Goal: Transaction & Acquisition: Purchase product/service

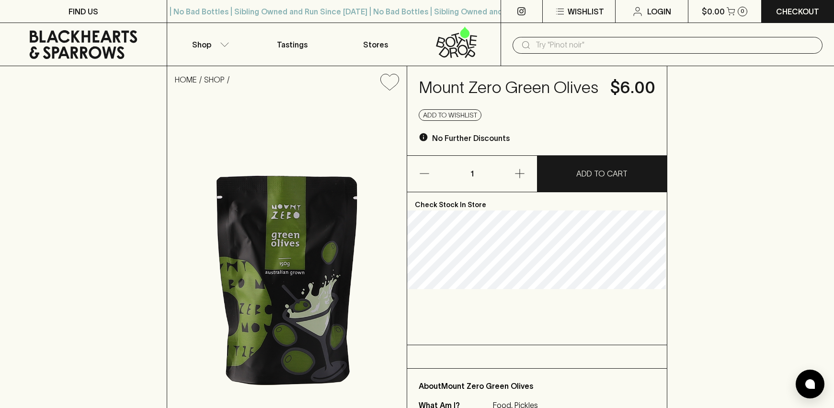
drag, startPoint x: 208, startPoint y: 47, endPoint x: 205, endPoint y: 106, distance: 59.5
click at [526, 170] on button "button" at bounding box center [509, 174] width 53 height 36
click at [574, 170] on button "ADD TO CART" at bounding box center [601, 174] width 129 height 36
click at [585, 163] on button "ADD TO CART" at bounding box center [601, 174] width 129 height 36
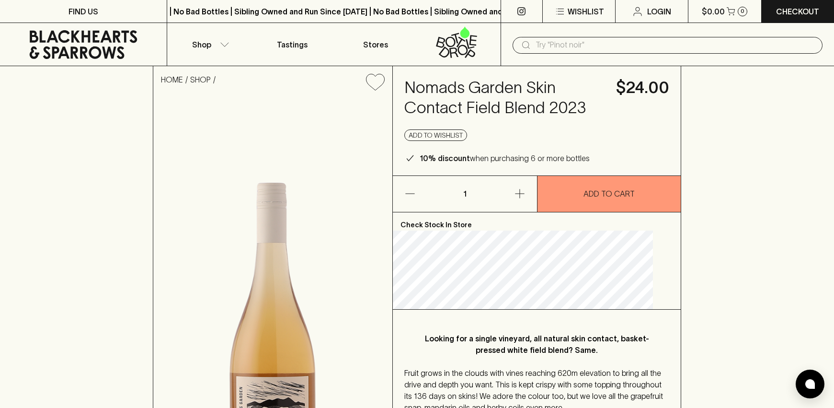
click at [768, 144] on div "HOME SHOP Nomads Garden Skin Contact Field Blend 2023 $24.00 Add to wishlist 10…" at bounding box center [417, 301] width 834 height 470
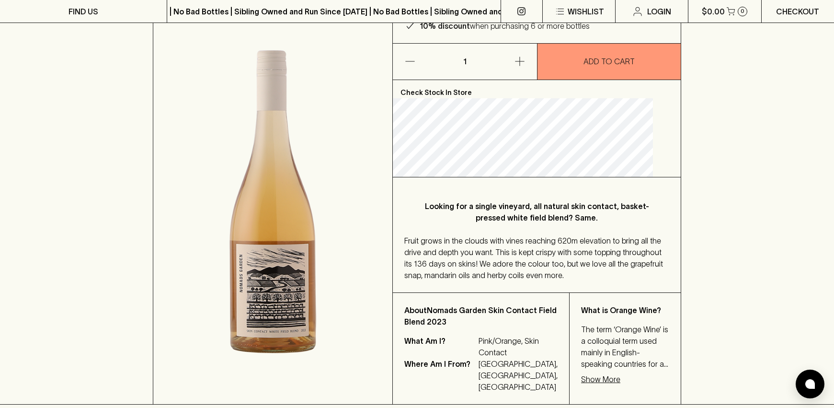
scroll to position [134, 0]
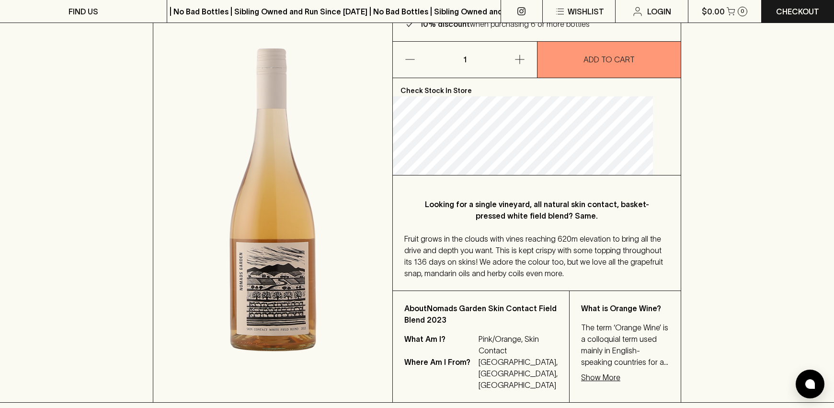
click at [524, 65] on icon "button" at bounding box center [519, 59] width 11 height 11
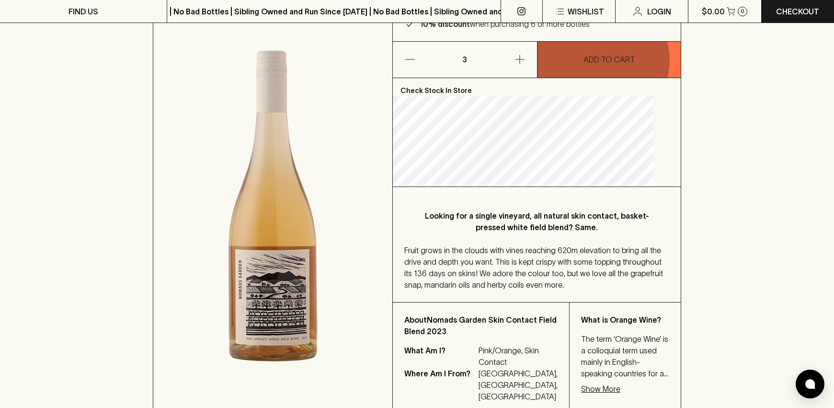
click at [598, 65] on p "ADD TO CART" at bounding box center [608, 59] width 51 height 11
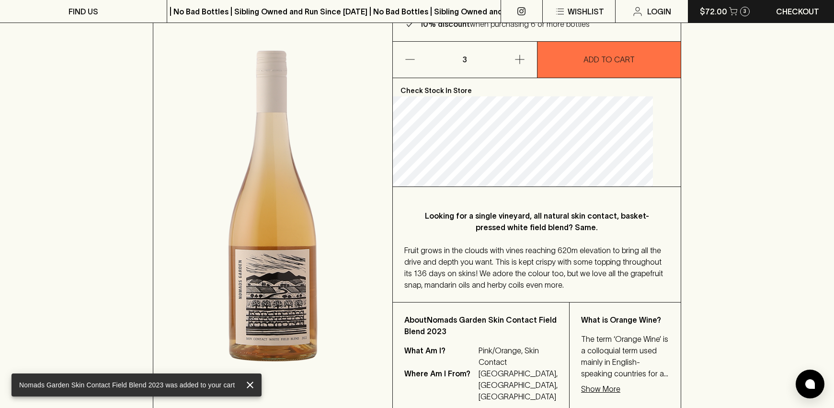
click at [717, 21] on button "$72.00 3" at bounding box center [724, 11] width 73 height 23
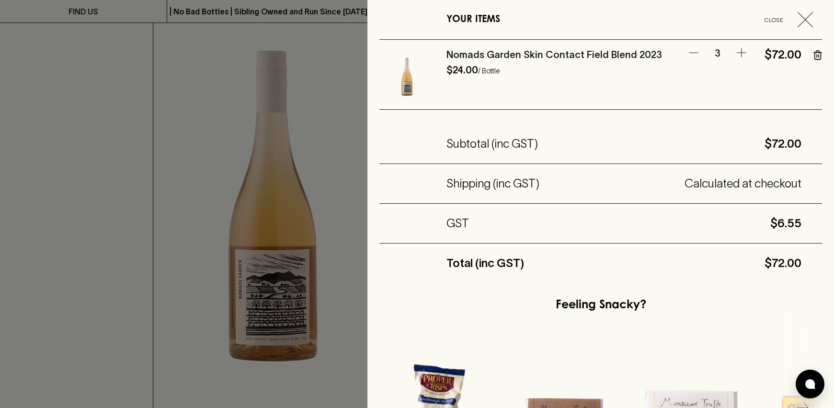
click at [798, 20] on icon "button" at bounding box center [804, 19] width 15 height 15
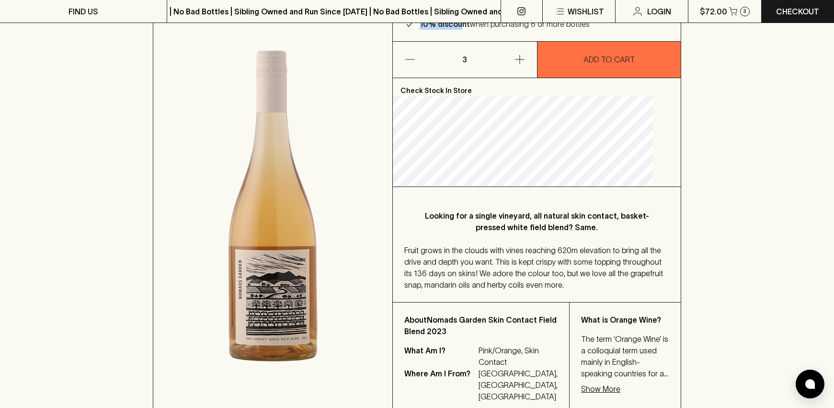
scroll to position [0, 0]
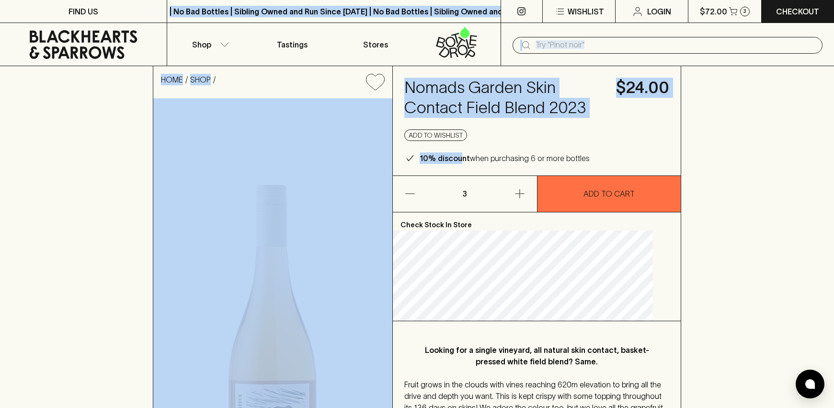
drag, startPoint x: 475, startPoint y: 45, endPoint x: 482, endPoint y: -34, distance: 79.3
click at [555, 43] on input "text" at bounding box center [674, 44] width 279 height 15
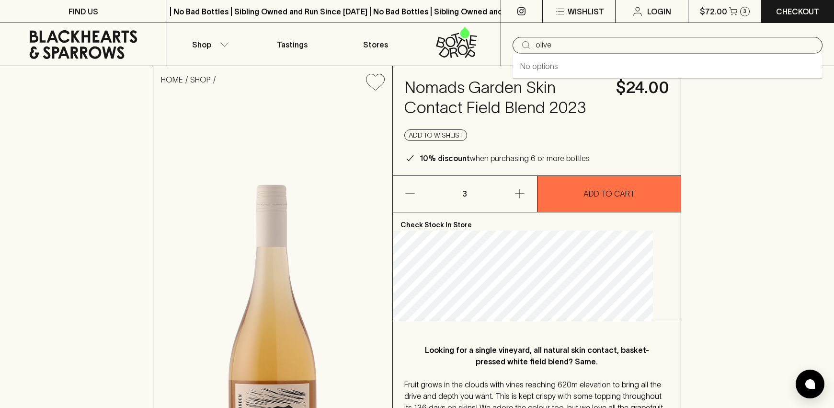
type input "olive"
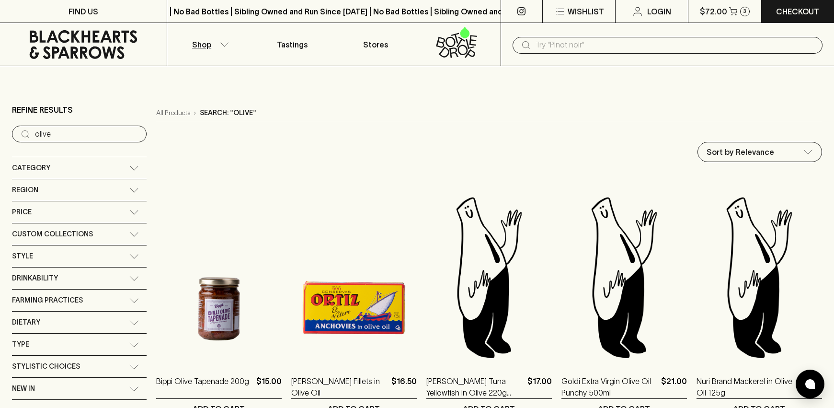
click at [575, 37] on input "text" at bounding box center [674, 44] width 279 height 15
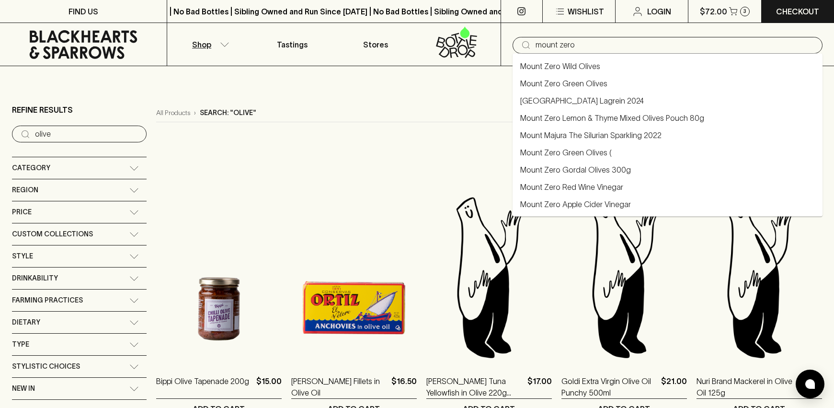
type input "mount zero"
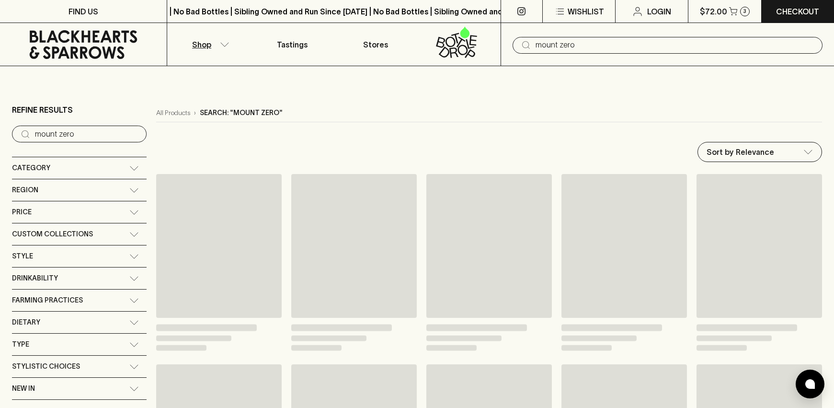
type input "mount zero"
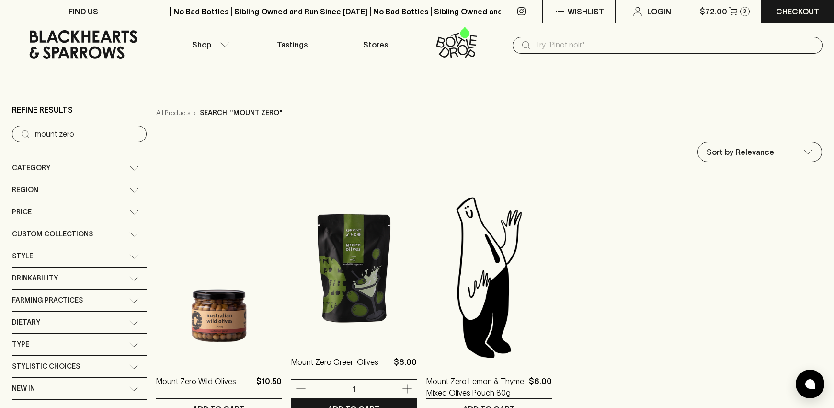
click at [358, 294] on img at bounding box center [353, 258] width 125 height 168
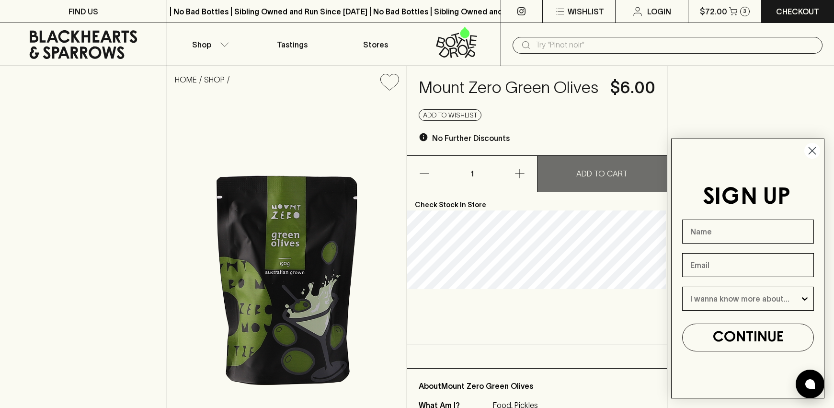
click at [630, 169] on button "ADD TO CART" at bounding box center [601, 174] width 129 height 36
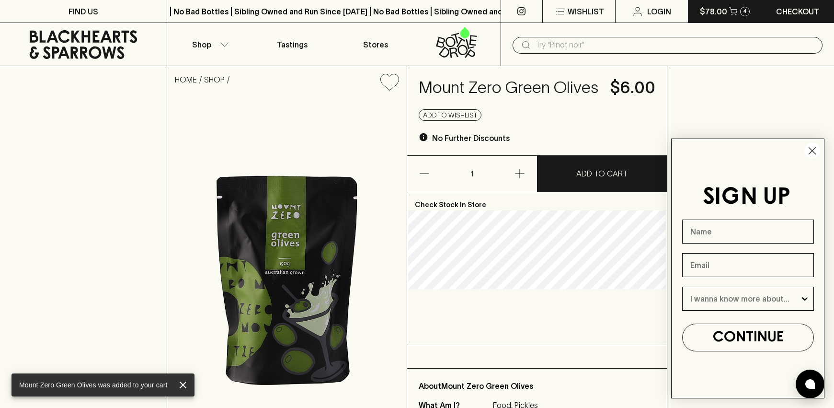
click at [717, 2] on button "$78.00 4" at bounding box center [724, 11] width 73 height 23
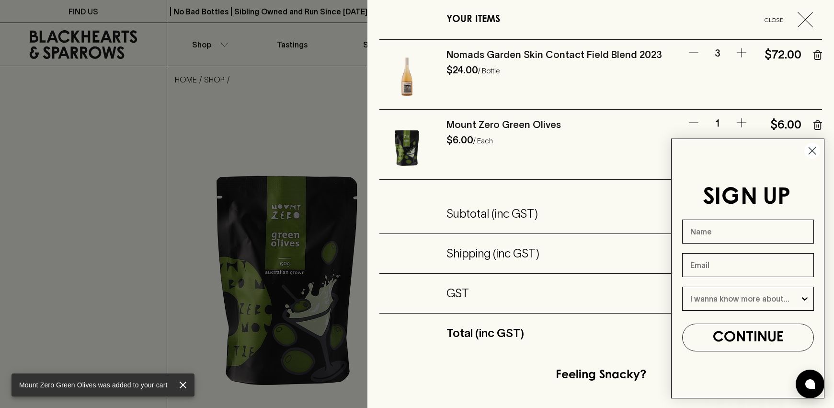
click at [798, 18] on icon "button" at bounding box center [804, 19] width 15 height 15
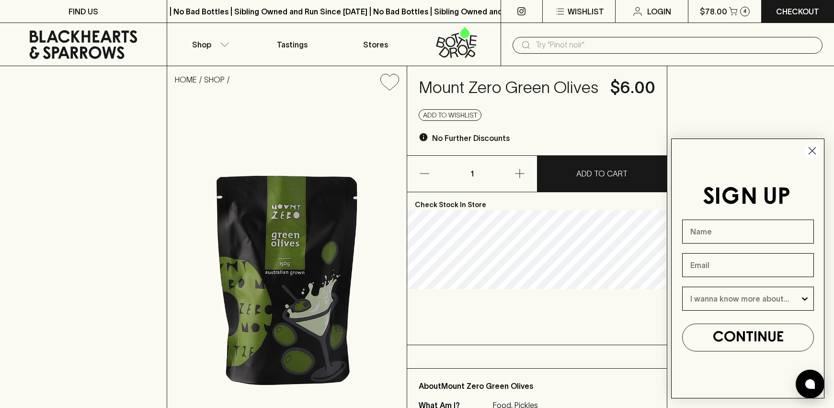
click at [574, 47] on input "text" at bounding box center [674, 44] width 279 height 15
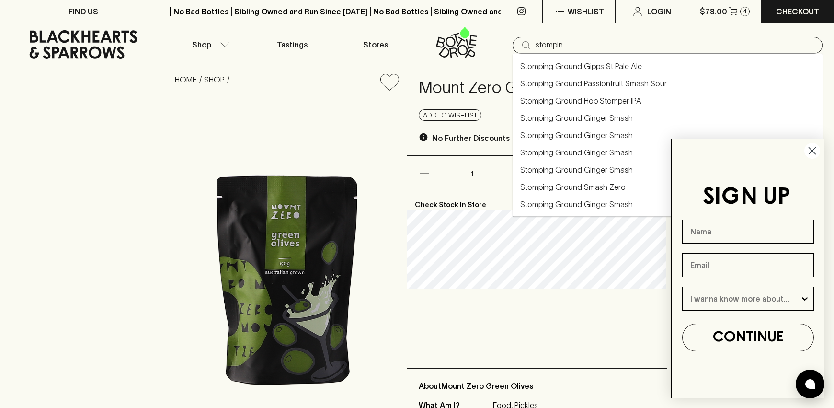
click at [611, 79] on link "Stomping Ground Passionfruit Smash Sour" at bounding box center [593, 83] width 147 height 11
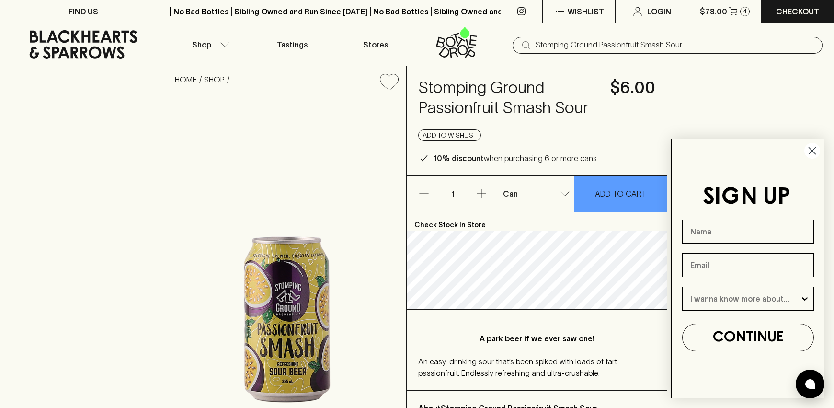
click at [479, 195] on icon "button" at bounding box center [481, 193] width 11 height 11
click at [603, 193] on p "ADD TO CART" at bounding box center [620, 193] width 51 height 11
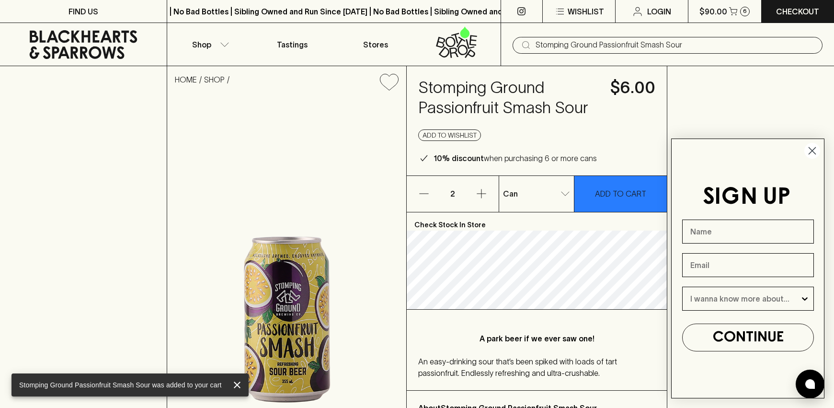
click at [567, 52] on input "Stomping Ground Passionfruit Smash Sour" at bounding box center [674, 44] width 279 height 15
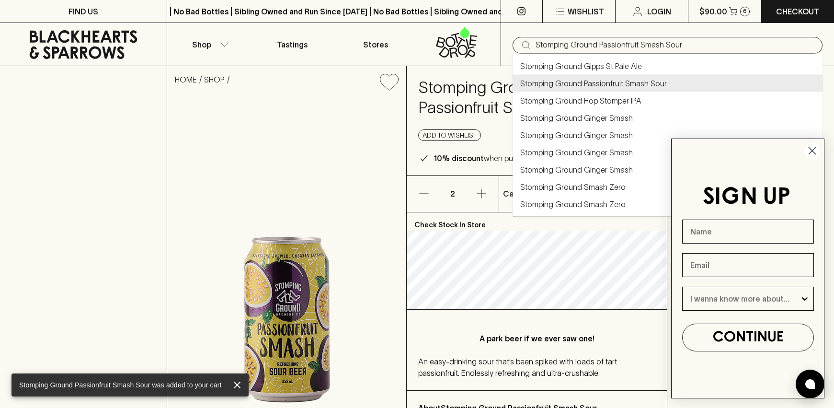
click at [567, 52] on input "Stomping Ground Passionfruit Smash Sour" at bounding box center [674, 44] width 279 height 15
paste input "Willow & Goose"
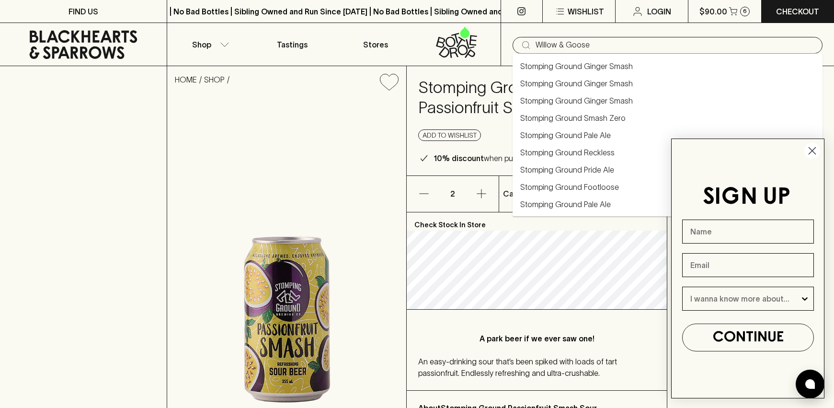
type input "Willow & Goose"
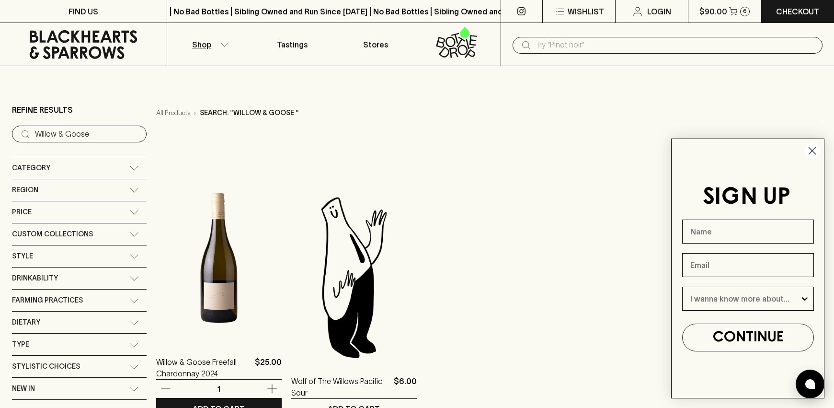
click at [217, 295] on img at bounding box center [218, 258] width 125 height 168
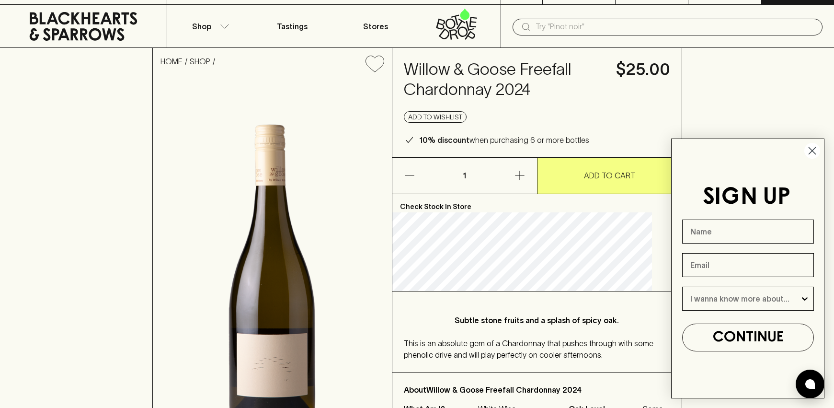
scroll to position [19, 0]
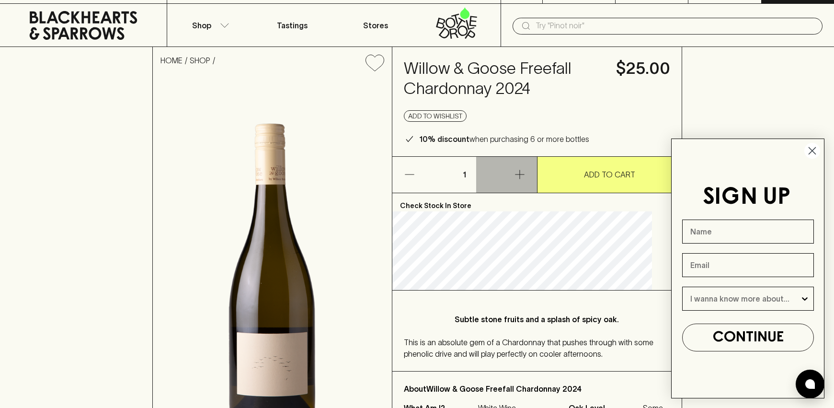
click at [519, 173] on icon "button" at bounding box center [519, 174] width 9 height 9
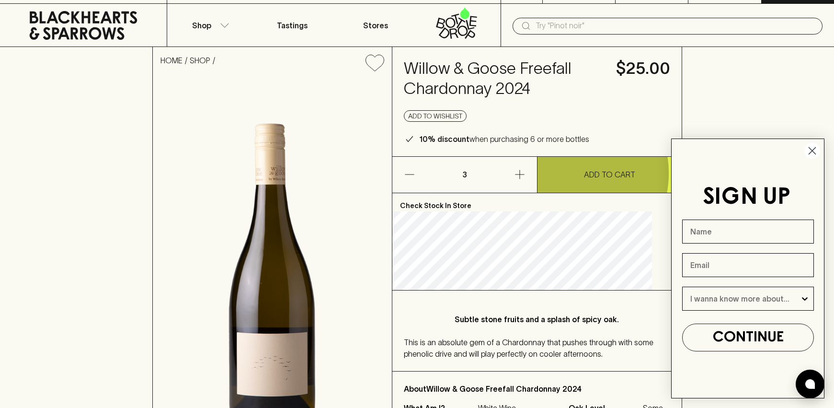
click at [558, 173] on button "ADD TO CART" at bounding box center [609, 175] width 144 height 36
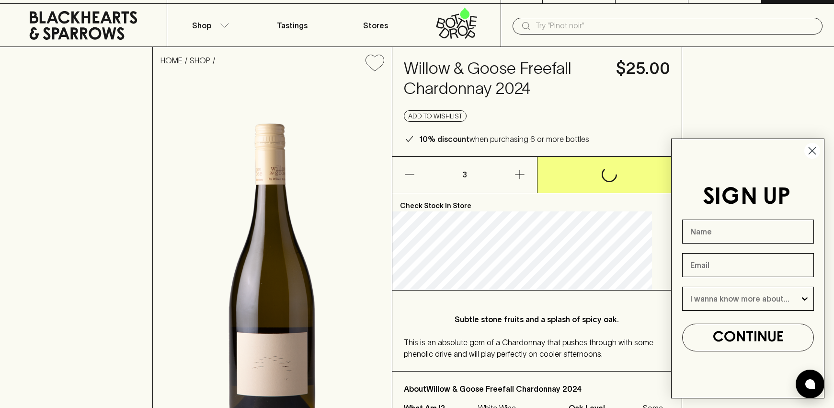
scroll to position [0, 0]
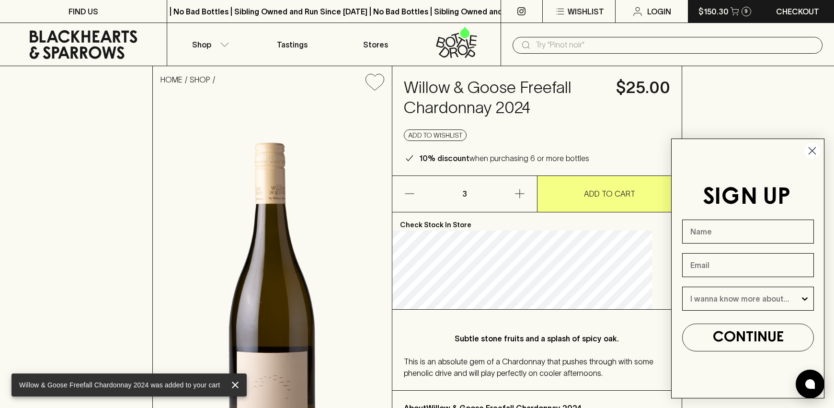
click at [715, 15] on p "$150.30" at bounding box center [713, 11] width 30 height 11
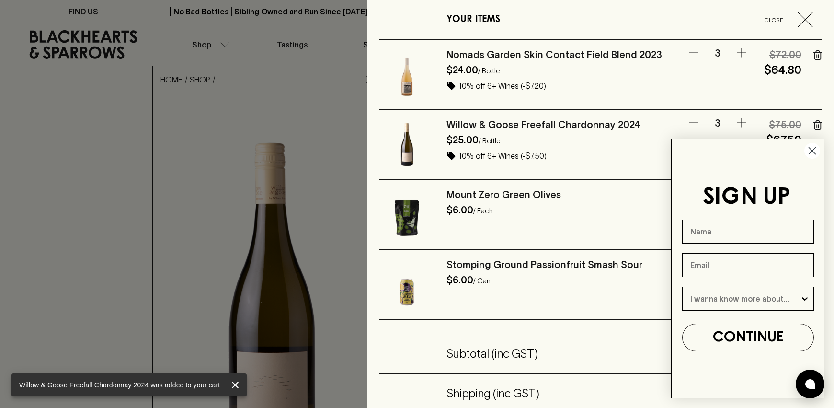
click at [810, 150] on circle "Close dialog" at bounding box center [812, 151] width 16 height 16
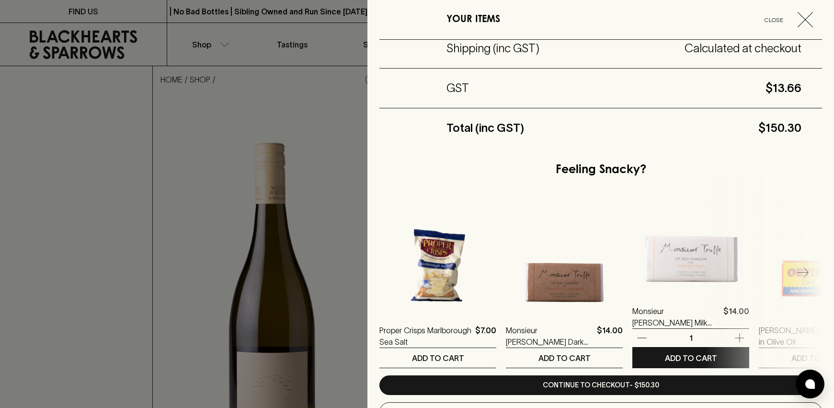
scroll to position [383, 0]
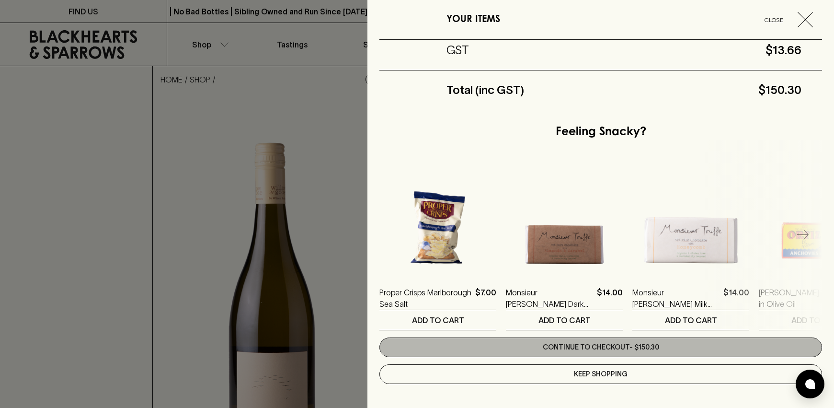
click at [584, 347] on link "Continue to checkout - $150.30" at bounding box center [600, 347] width 443 height 20
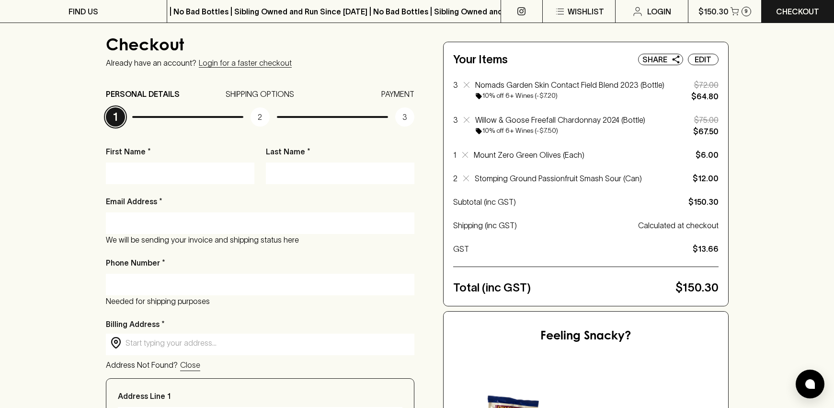
scroll to position [57, 0]
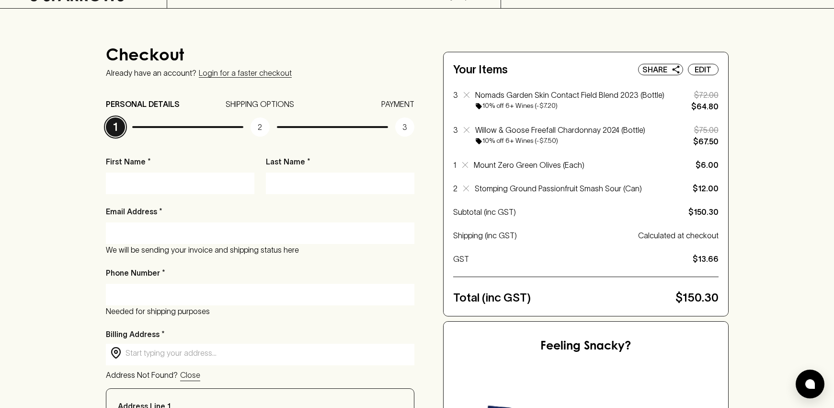
click at [209, 189] on input "First Name *" at bounding box center [180, 182] width 134 height 15
type input "Kate Phillips"
type input "k"
type input "The Commons"
type input "katephillips29@live.com.au"
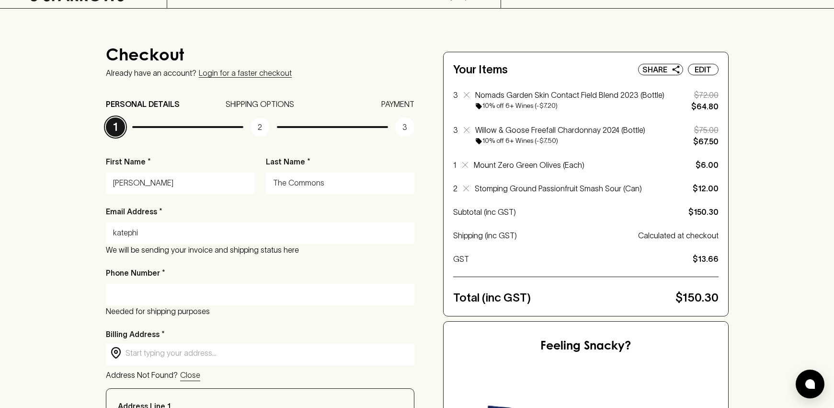
type input "0412870920"
type input "Unit 4, 87-89 Frenchmans Road, 87-89 Frenchmans Road, 87-89 Frenchmans Road, 87…"
type input "87-89 Frenchmans Road"
type input "Randwick"
type input "2031"
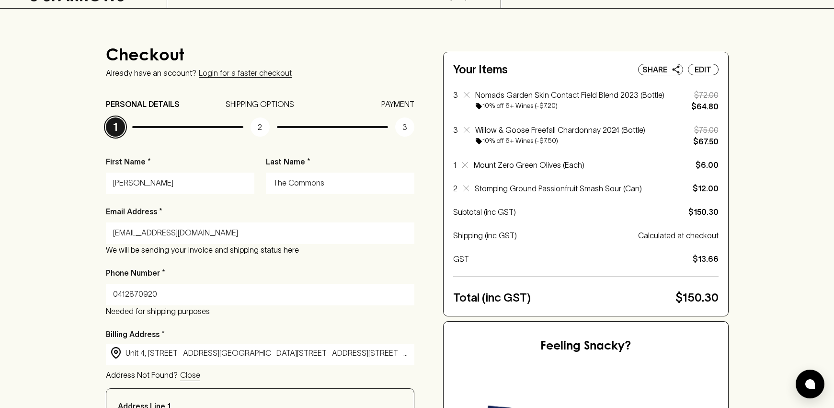
type input "NSW"
click at [85, 293] on div "Checkout Already have an account? Login for a faster checkout PERSONAL DETAILS …" at bounding box center [417, 388] width 834 height 759
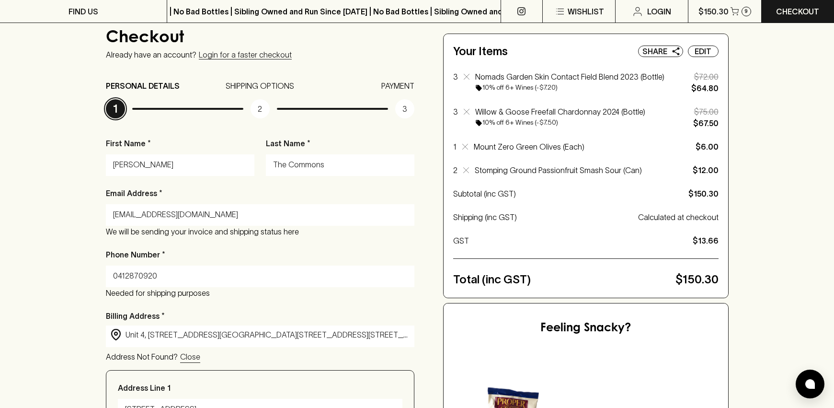
scroll to position [77, 0]
click at [171, 333] on input "Unit 4, 87-89 Frenchmans Road, 87-89 Frenchmans Road, 87-89 Frenchmans Road, 87…" at bounding box center [267, 333] width 284 height 11
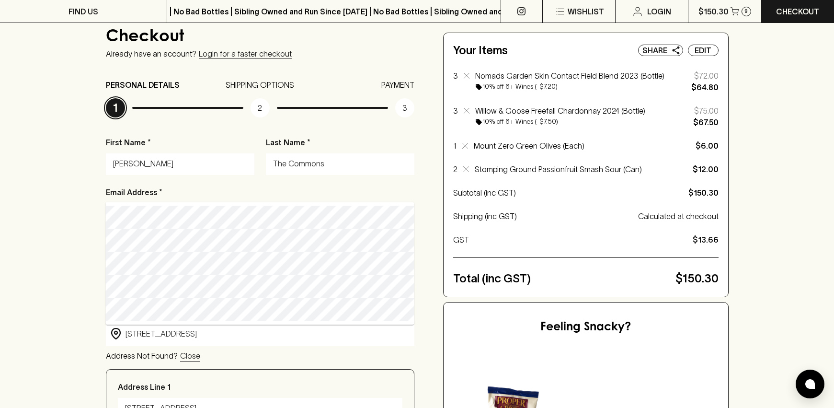
type input "285a Crown Street, Surry Hills NSW, Australia"
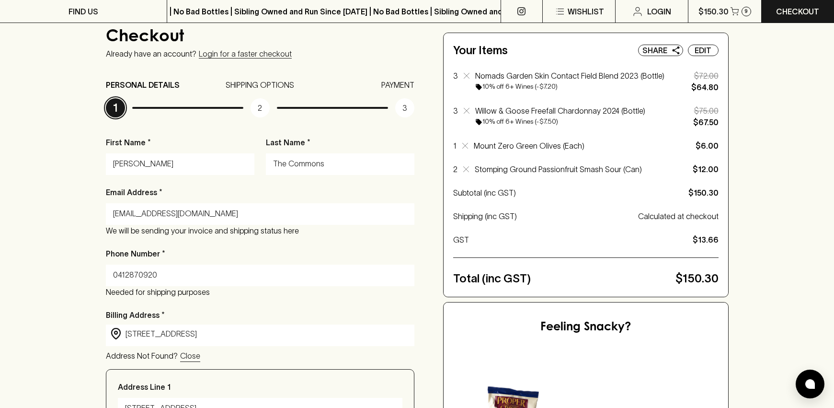
type input "285a Crown Street"
type input "Surry Hills"
type input "2010"
type input "New South Wales"
click at [73, 326] on div "Checkout Already have an account? Login for a faster checkout PERSONAL DETAILS …" at bounding box center [417, 368] width 834 height 759
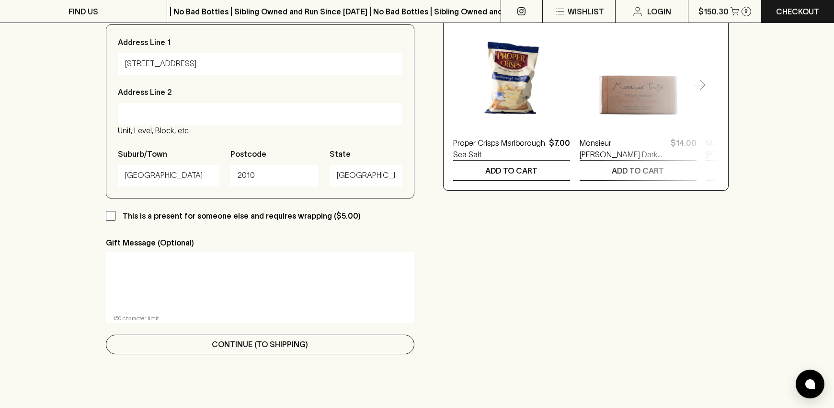
scroll to position [421, 0]
click at [254, 342] on p "Continue (To Shipping)" at bounding box center [260, 343] width 96 height 11
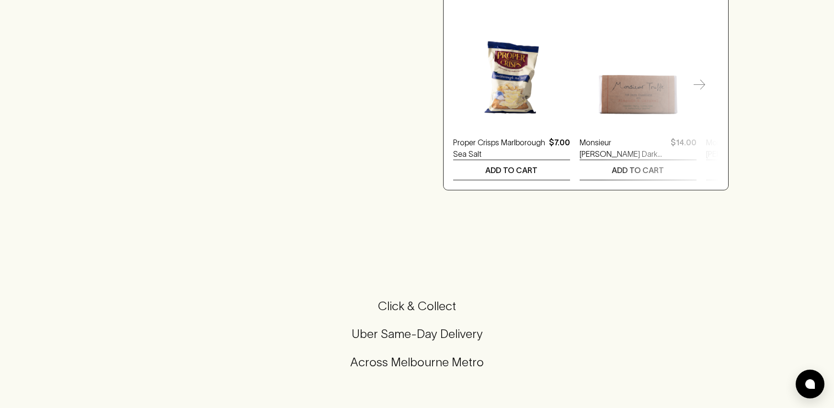
scroll to position [0, 0]
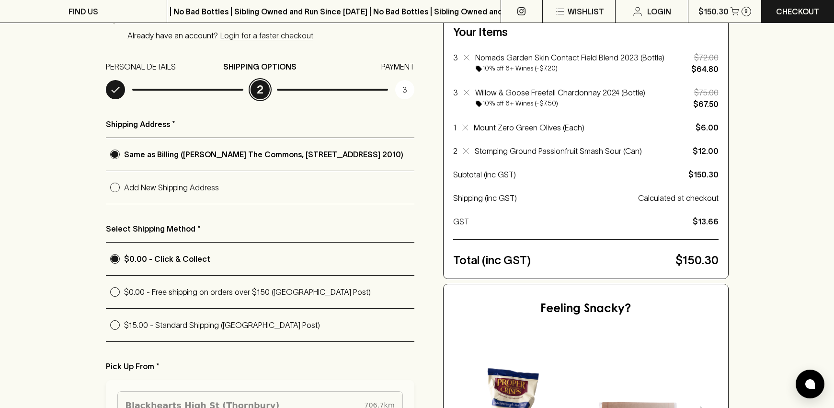
scroll to position [96, 0]
click at [113, 296] on input "$0.00 - Free shipping on orders over $150 (Australia Post)" at bounding box center [115, 291] width 18 height 18
radio input "true"
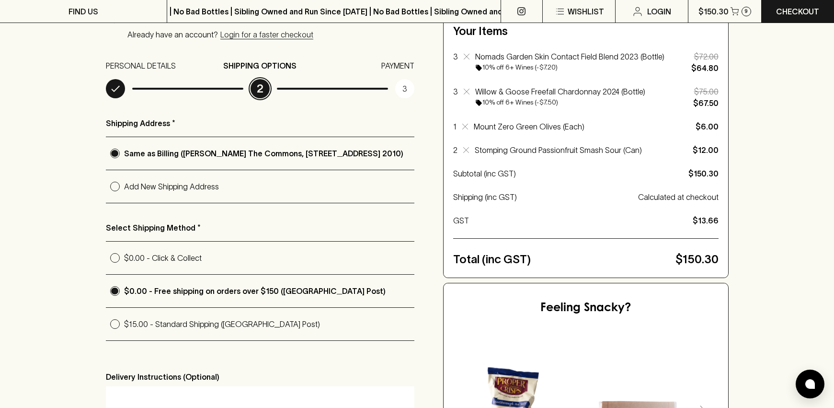
click at [84, 303] on div "Checkout Already have an account? Login for a faster checkout PERSONAL DETAILS …" at bounding box center [417, 262] width 834 height 584
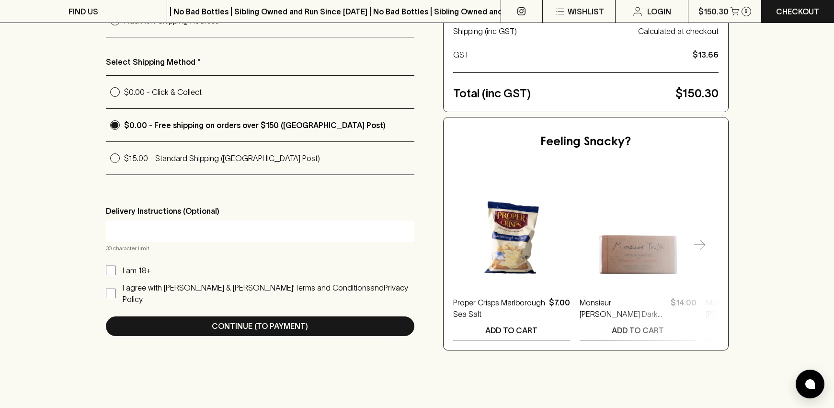
scroll to position [287, 0]
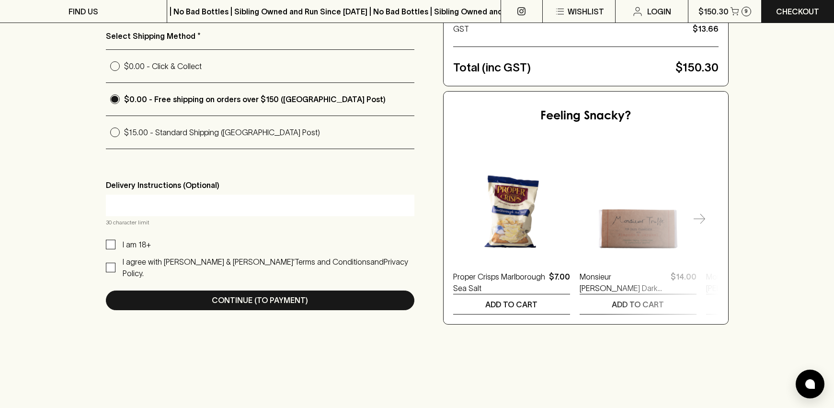
click at [109, 248] on input "I am 18+" at bounding box center [111, 244] width 10 height 10
checkbox input "true"
click at [111, 265] on input "I agree with Blackhearts & Sparrows’ Terms and Conditions and Privacy Policy." at bounding box center [111, 267] width 10 height 10
checkbox input "true"
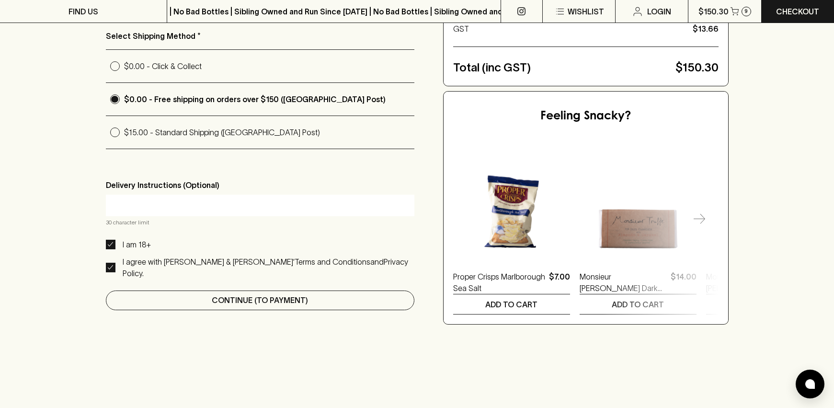
click at [213, 294] on p "Continue (To Payment)" at bounding box center [260, 299] width 96 height 11
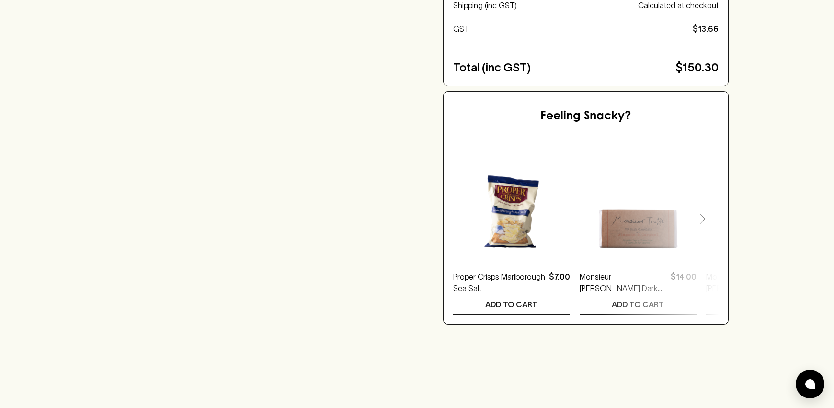
scroll to position [0, 0]
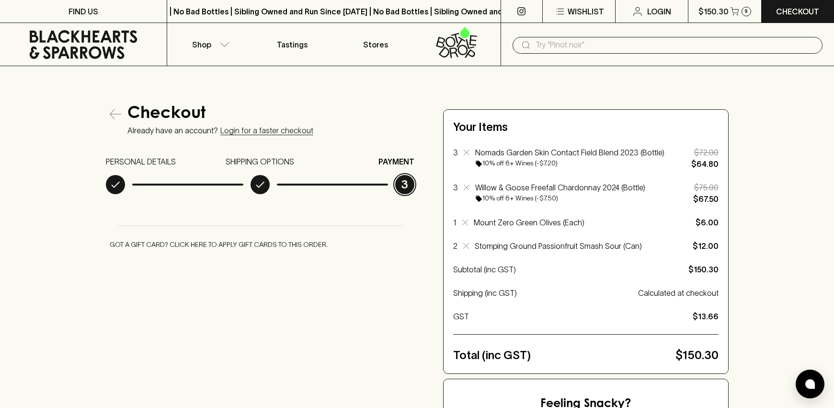
click at [213, 292] on div "Checkout Already have an account? Login for a faster checkout PERSONAL DETAILS …" at bounding box center [417, 357] width 623 height 507
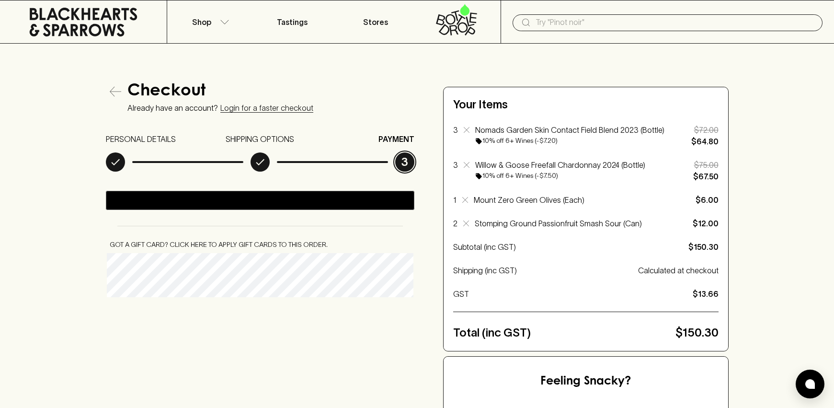
scroll to position [22, 0]
click at [95, 270] on div "Checkout Already have an account? Login for a faster checkout PERSONAL DETAILS …" at bounding box center [417, 336] width 834 height 584
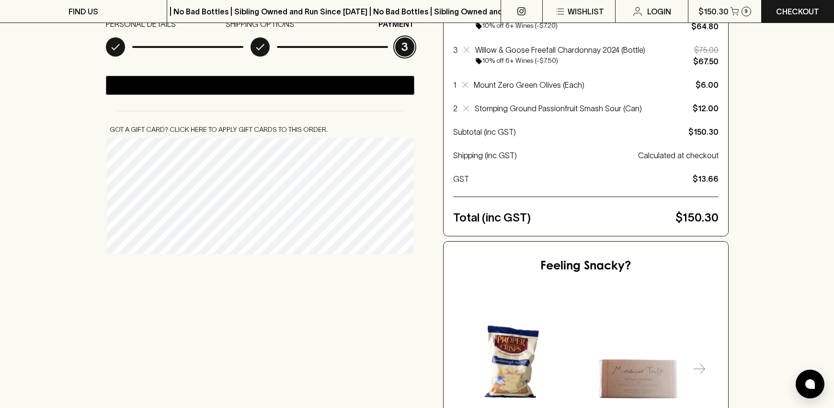
scroll to position [156, 0]
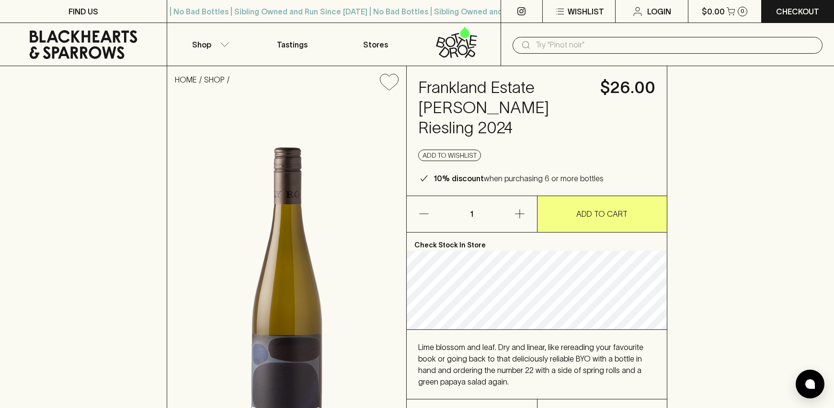
click at [733, 98] on div "HOME SHOP [GEOGRAPHIC_DATA] [PERSON_NAME] Riesling 2024 $26.00 Add to wishlist …" at bounding box center [417, 284] width 834 height 437
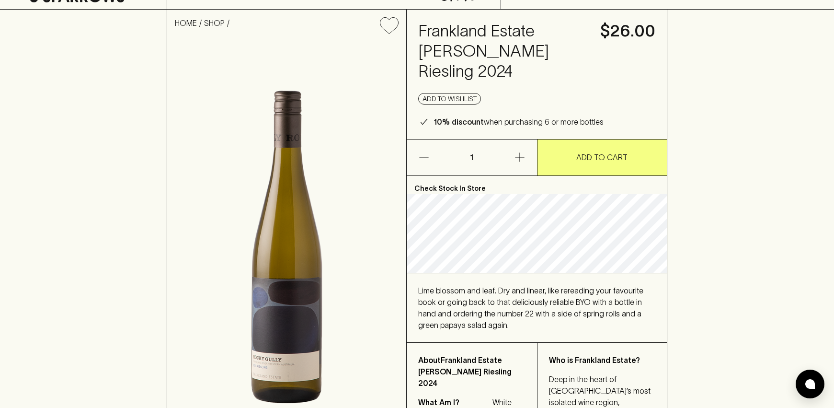
scroll to position [57, 0]
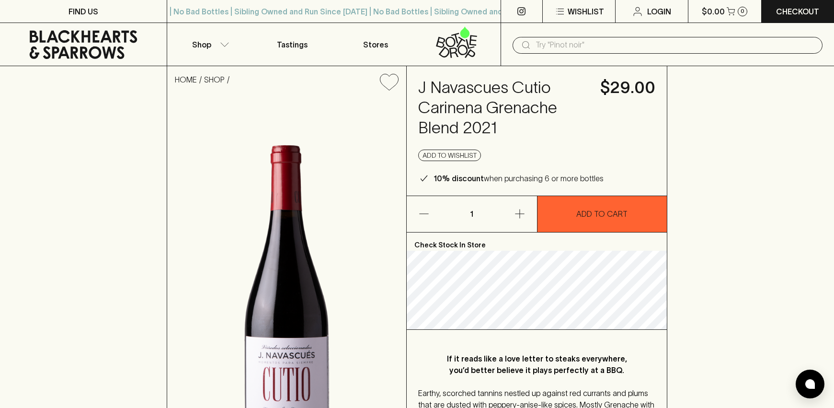
click at [743, 105] on div "HOME SHOP J Navascues Cutio Carinena Grenache Blend 2021 $29.00 Add to wishlist…" at bounding box center [417, 288] width 834 height 444
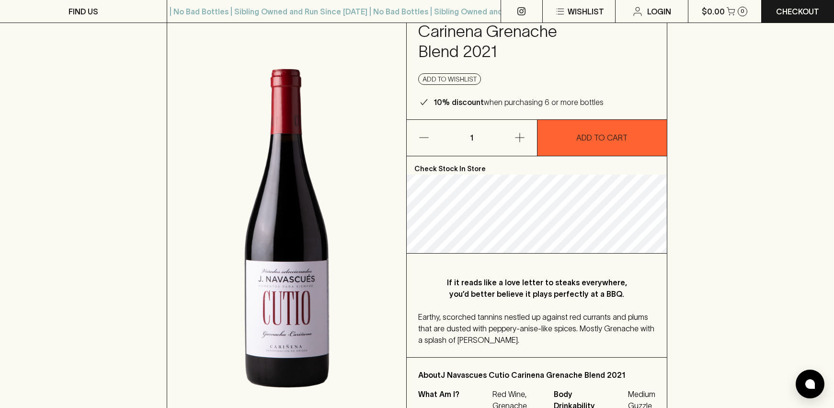
scroll to position [77, 0]
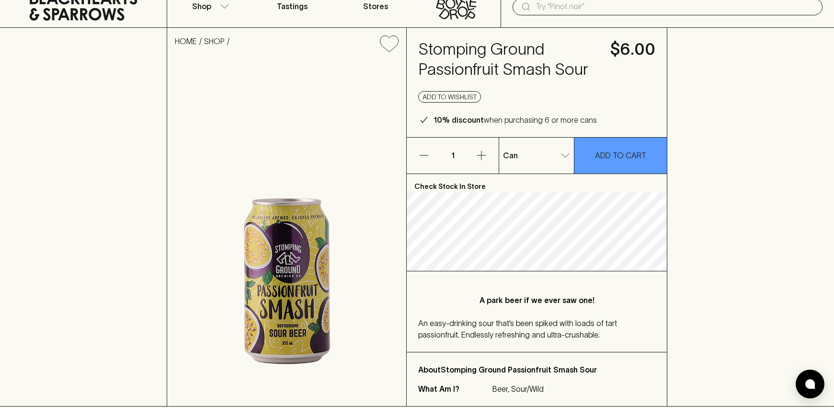
scroll to position [19, 0]
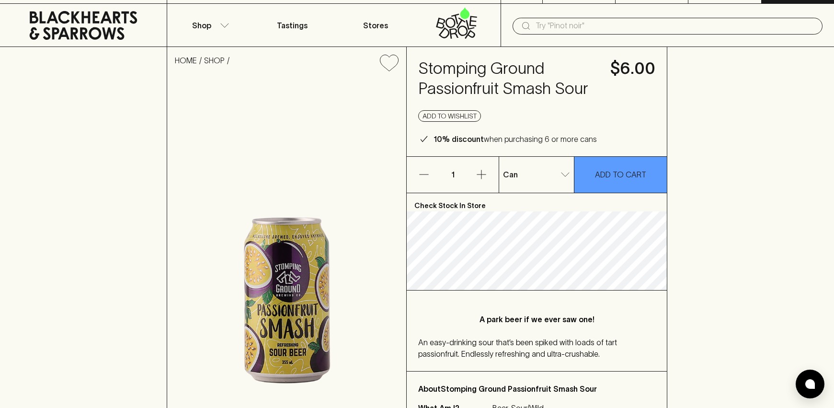
drag, startPoint x: 113, startPoint y: 30, endPoint x: 191, endPoint y: 0, distance: 83.2
click at [483, 166] on button "button" at bounding box center [481, 175] width 34 height 36
click at [598, 171] on p "ADD TO CART" at bounding box center [620, 174] width 51 height 11
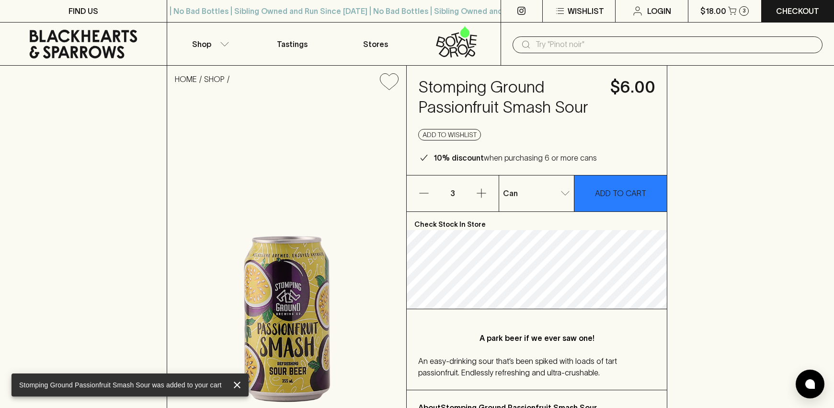
scroll to position [0, 0]
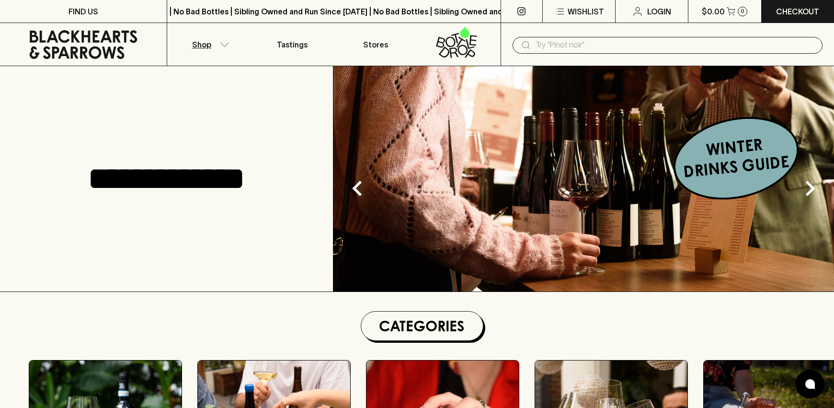
click at [227, 45] on icon "button" at bounding box center [225, 44] width 10 height 5
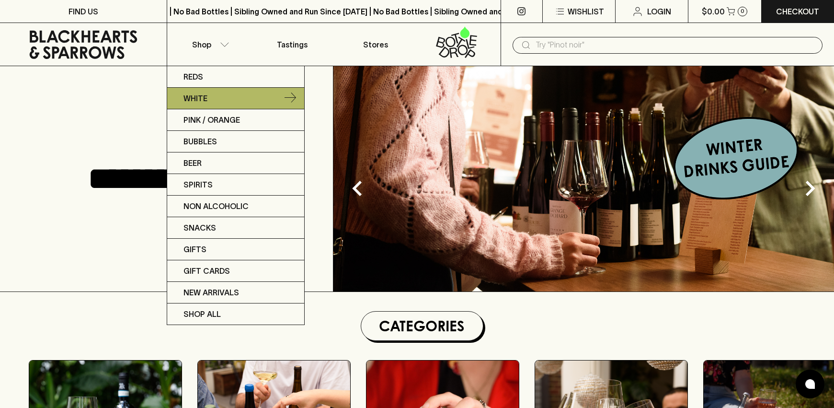
click at [209, 97] on link "White" at bounding box center [235, 99] width 137 height 22
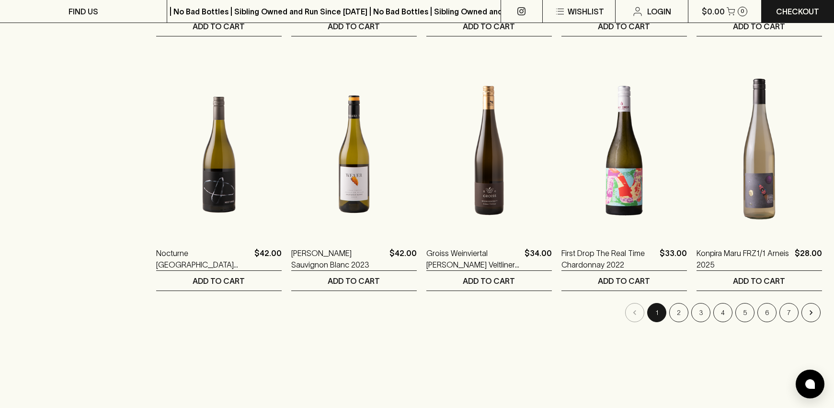
scroll to position [893, 0]
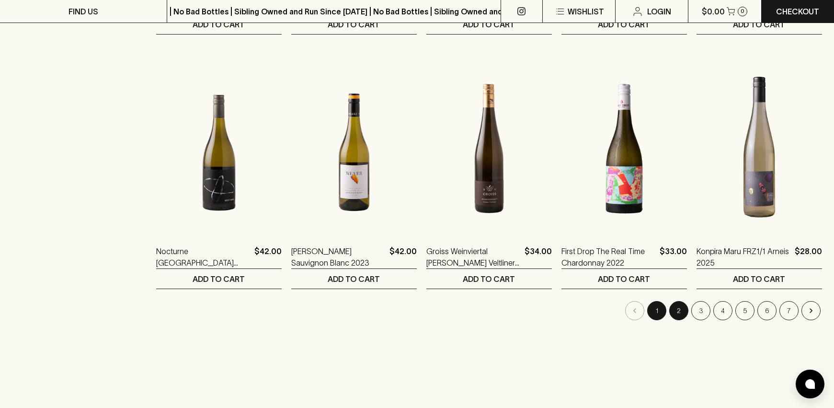
click at [679, 308] on button "2" at bounding box center [678, 310] width 19 height 19
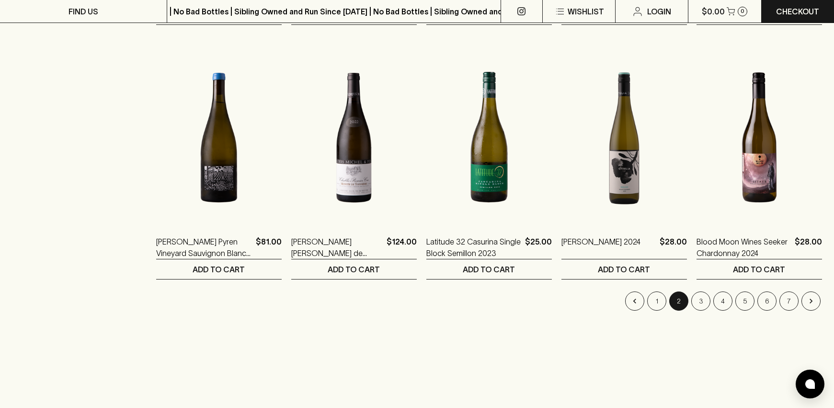
scroll to position [904, 0]
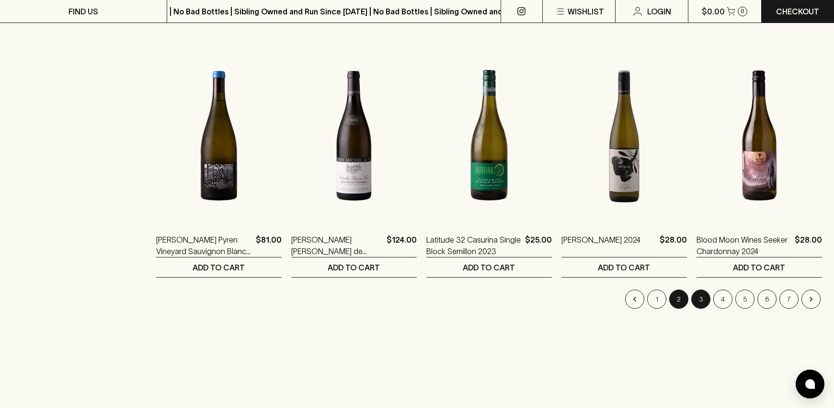
click at [703, 302] on button "3" at bounding box center [700, 298] width 19 height 19
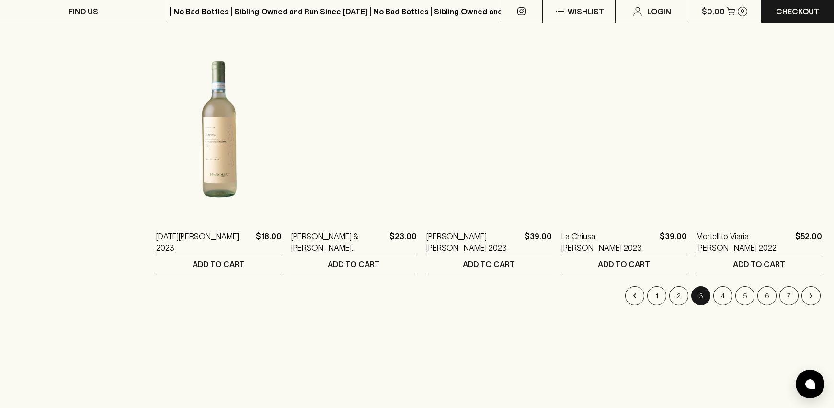
scroll to position [908, 0]
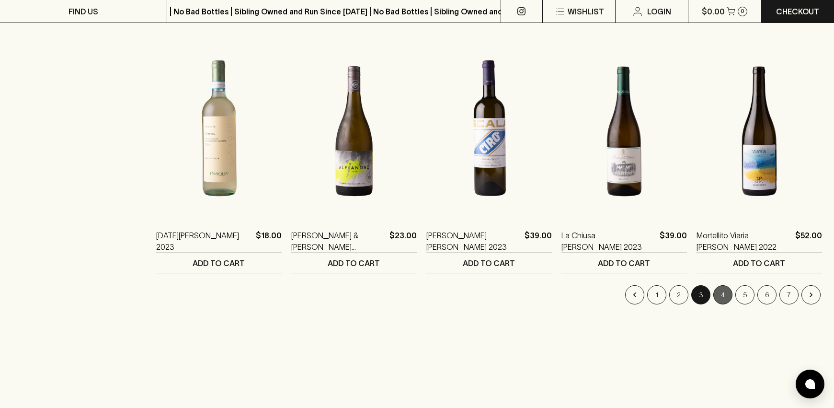
click at [727, 295] on button "4" at bounding box center [722, 294] width 19 height 19
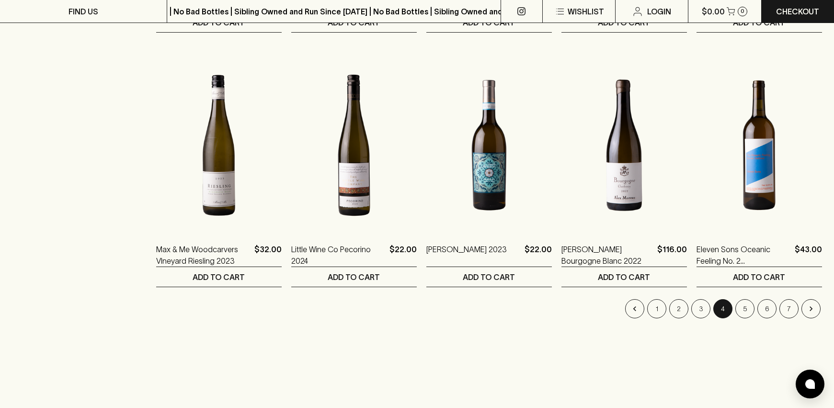
scroll to position [898, 0]
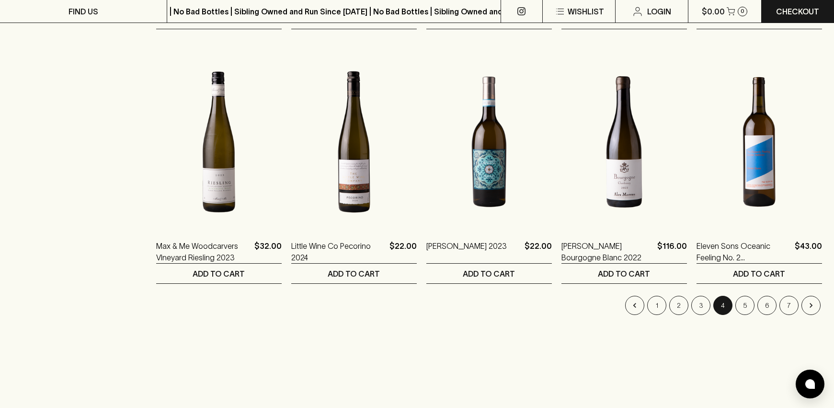
click at [747, 302] on button "5" at bounding box center [744, 304] width 19 height 19
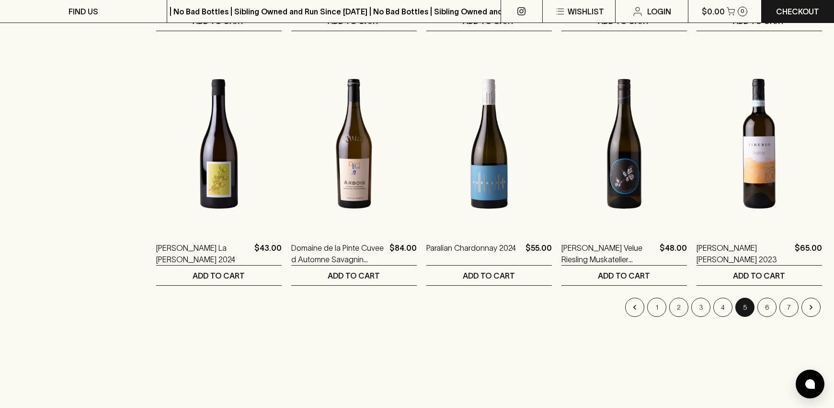
scroll to position [910, 0]
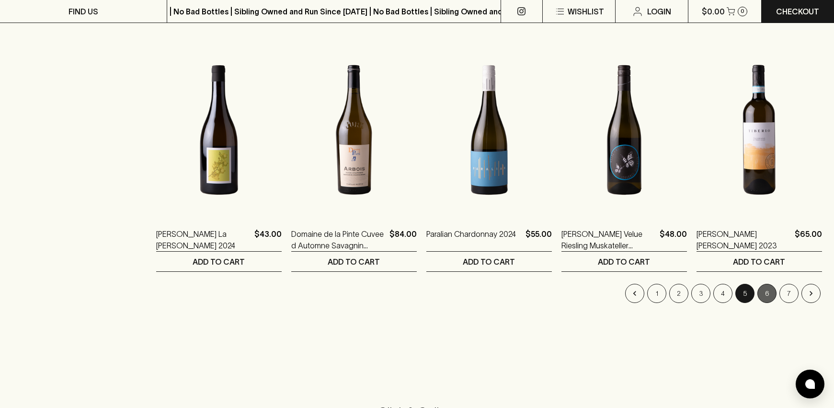
click at [765, 292] on button "6" at bounding box center [766, 293] width 19 height 19
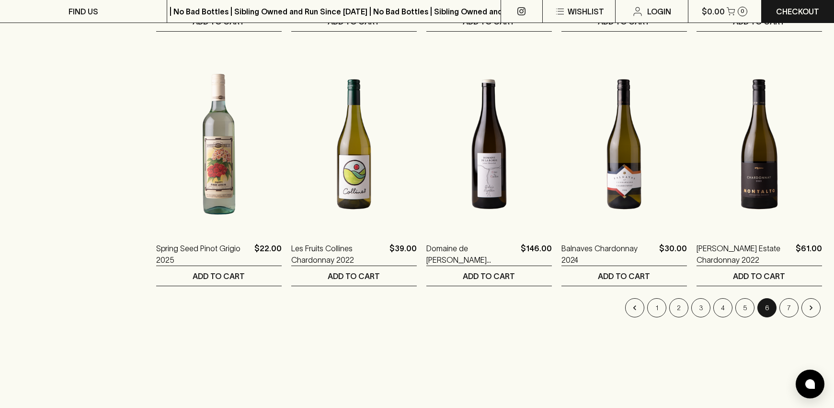
scroll to position [930, 0]
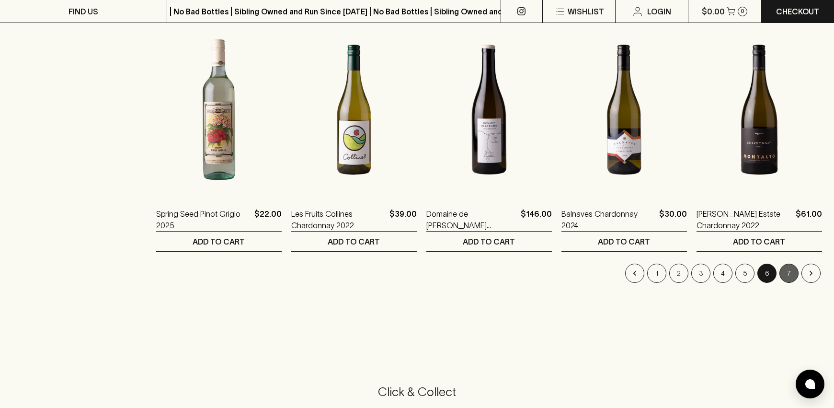
click at [787, 268] on button "7" at bounding box center [788, 272] width 19 height 19
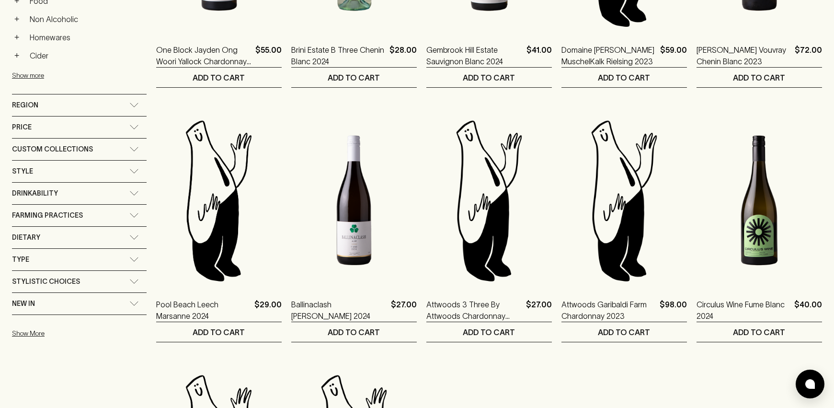
scroll to position [11, 0]
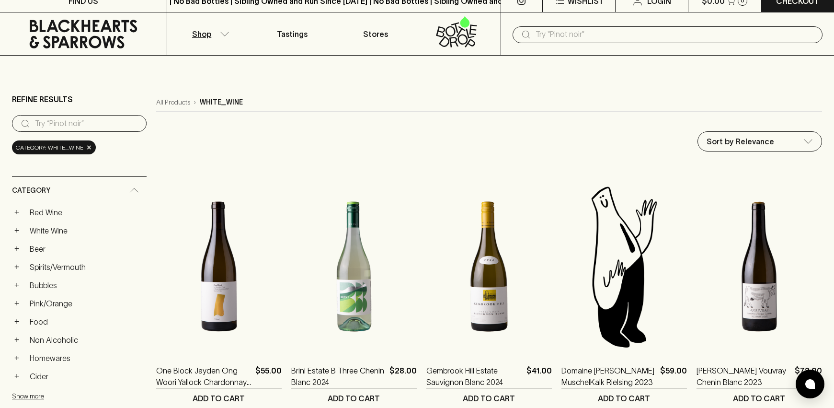
click at [221, 32] on icon "button" at bounding box center [225, 34] width 10 height 5
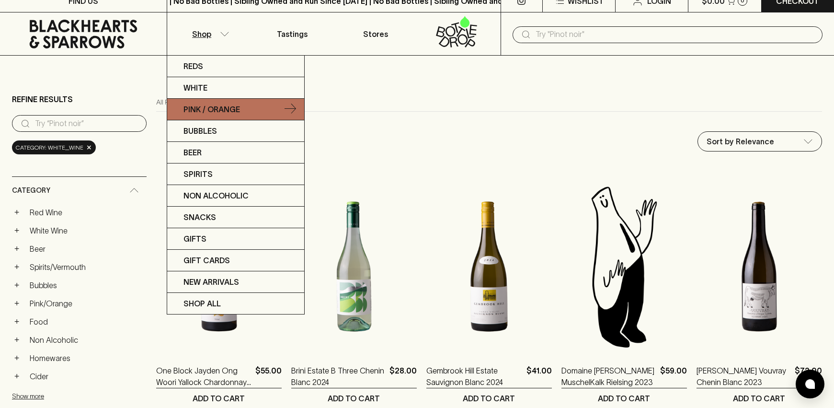
click at [200, 102] on link "Pink / Orange" at bounding box center [235, 110] width 137 height 22
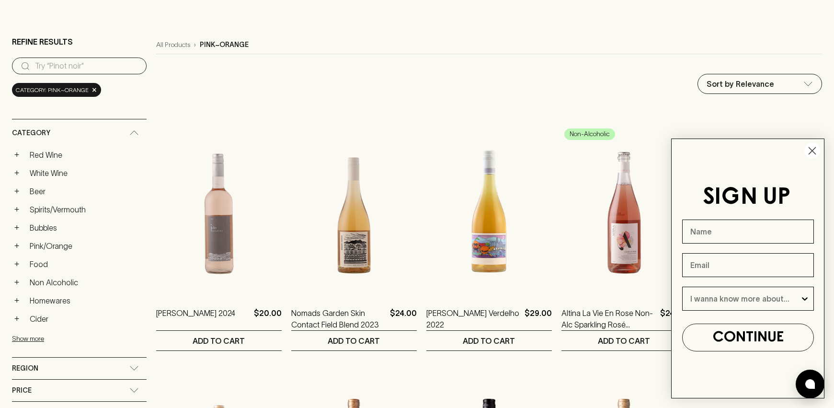
scroll to position [68, 0]
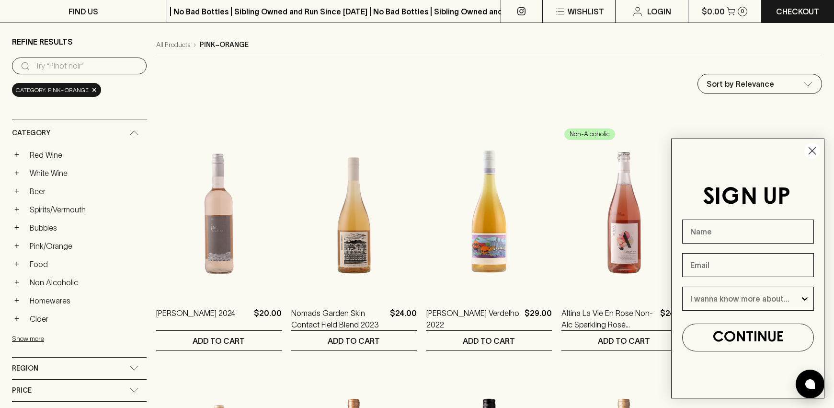
click at [812, 150] on icon "Close dialog" at bounding box center [812, 151] width 7 height 7
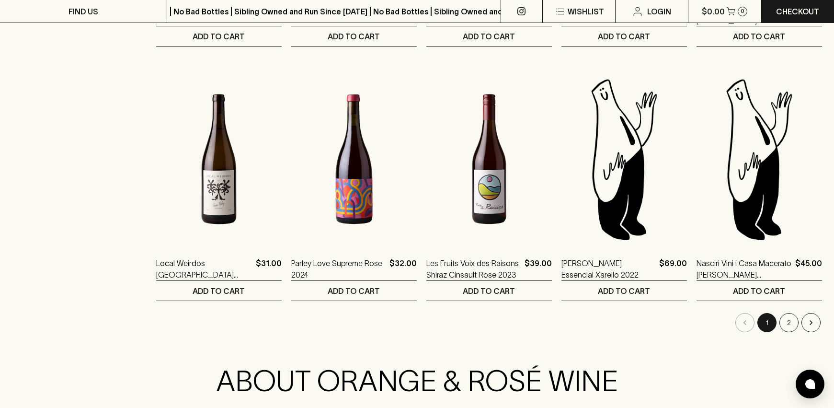
scroll to position [1005, 0]
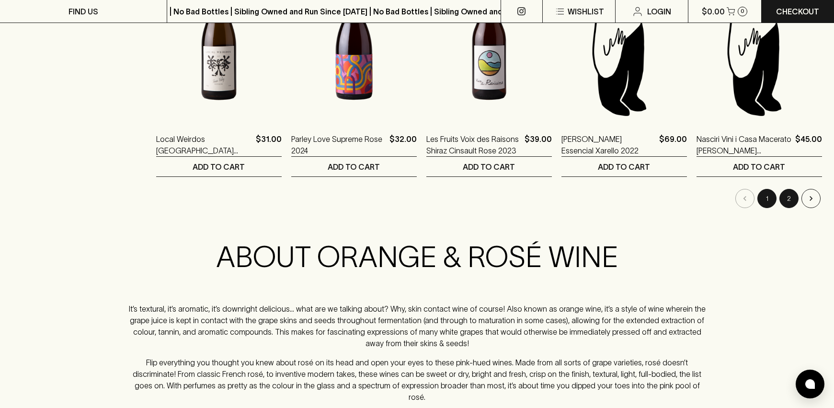
click at [793, 201] on button "2" at bounding box center [788, 198] width 19 height 19
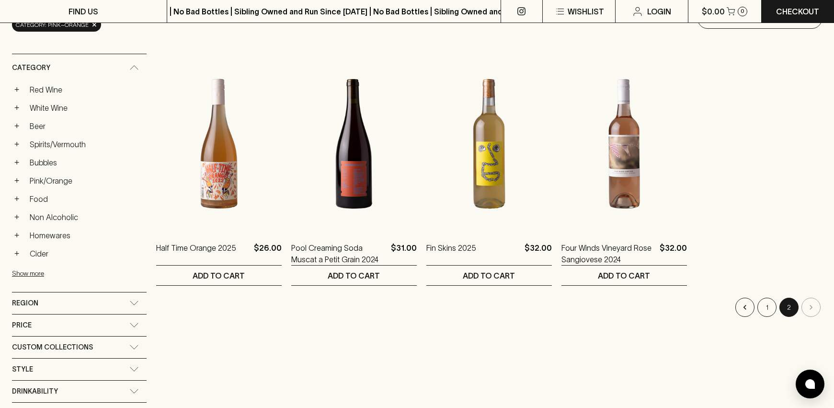
scroll to position [134, 0]
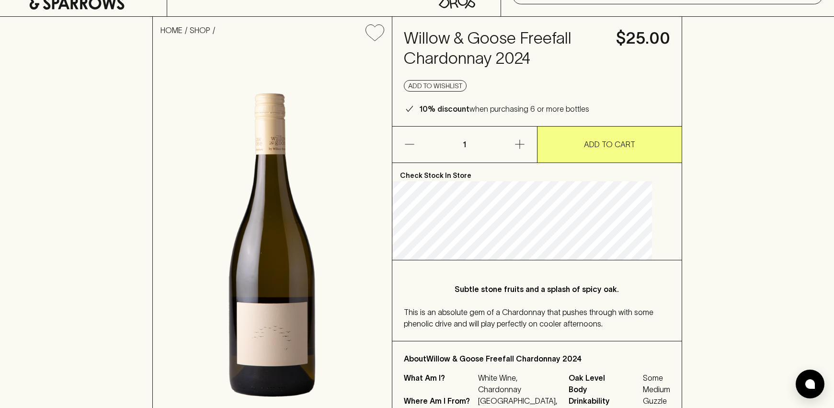
scroll to position [57, 0]
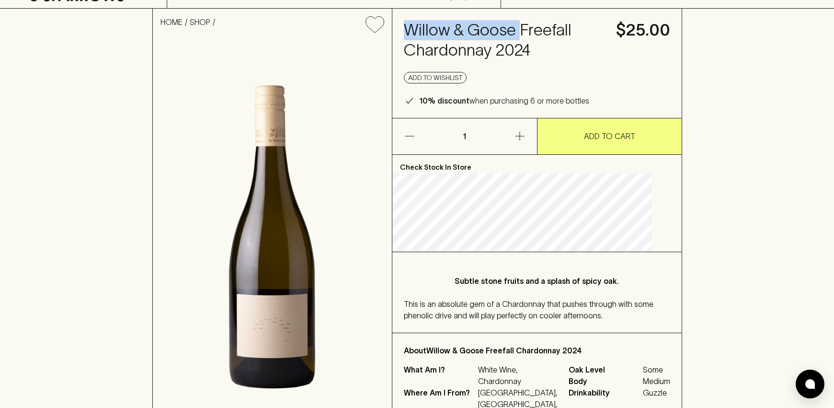
drag, startPoint x: 533, startPoint y: 29, endPoint x: 421, endPoint y: 25, distance: 112.1
click at [421, 25] on h4 "Willow & Goose Freefall Chardonnay 2024" at bounding box center [504, 40] width 201 height 40
copy h4 "Willow & Goose"
